Goal: Task Accomplishment & Management: Complete application form

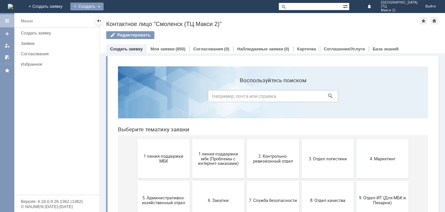
click at [104, 8] on div "Создать" at bounding box center [86, 7] width 33 height 8
click at [121, 23] on link "Заявка" at bounding box center [96, 20] width 49 height 8
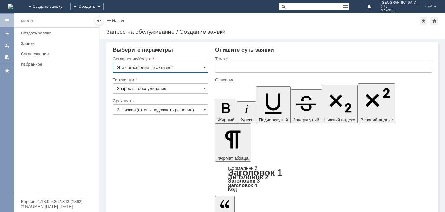
click at [205, 68] on span at bounding box center [204, 67] width 3 height 5
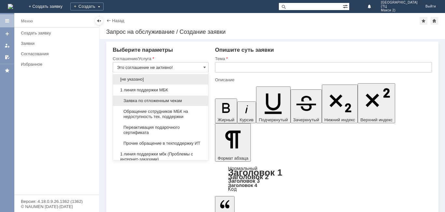
click at [178, 99] on span "Заявка по отложенным чекам" at bounding box center [160, 100] width 87 height 5
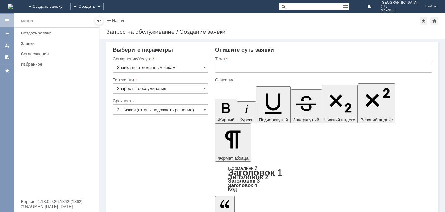
click at [246, 65] on input "text" at bounding box center [323, 67] width 217 height 10
type input "Заявка по отложенным чекам"
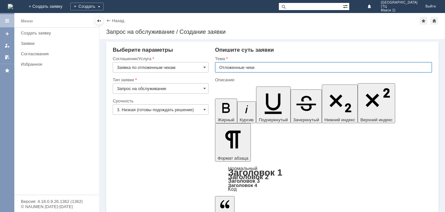
type input "Отложенные чеки"
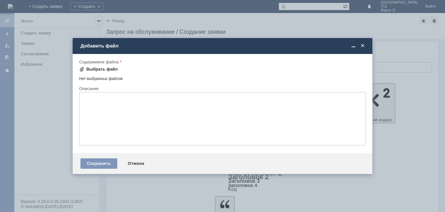
click at [103, 71] on div "Выбрать файл" at bounding box center [102, 69] width 32 height 5
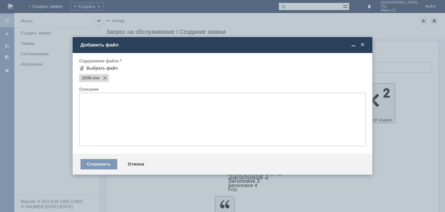
click at [111, 159] on div "Сохранить Отмена" at bounding box center [223, 164] width 300 height 21
click at [109, 162] on div "Сохранить" at bounding box center [98, 164] width 37 height 10
